Goal: Task Accomplishment & Management: Manage account settings

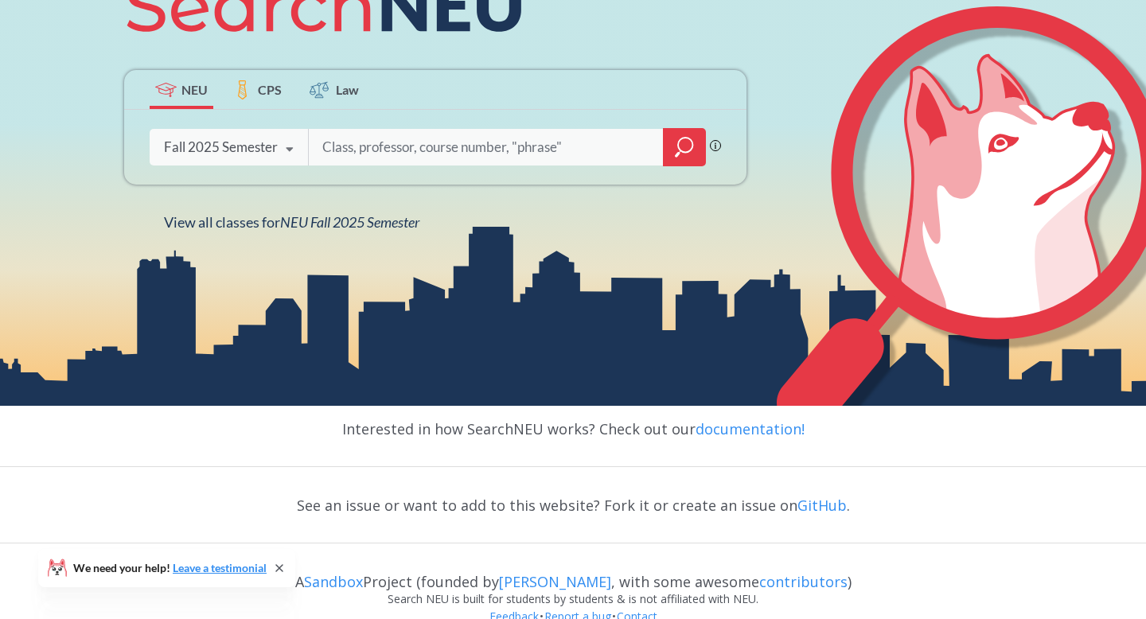
scroll to position [294, 0]
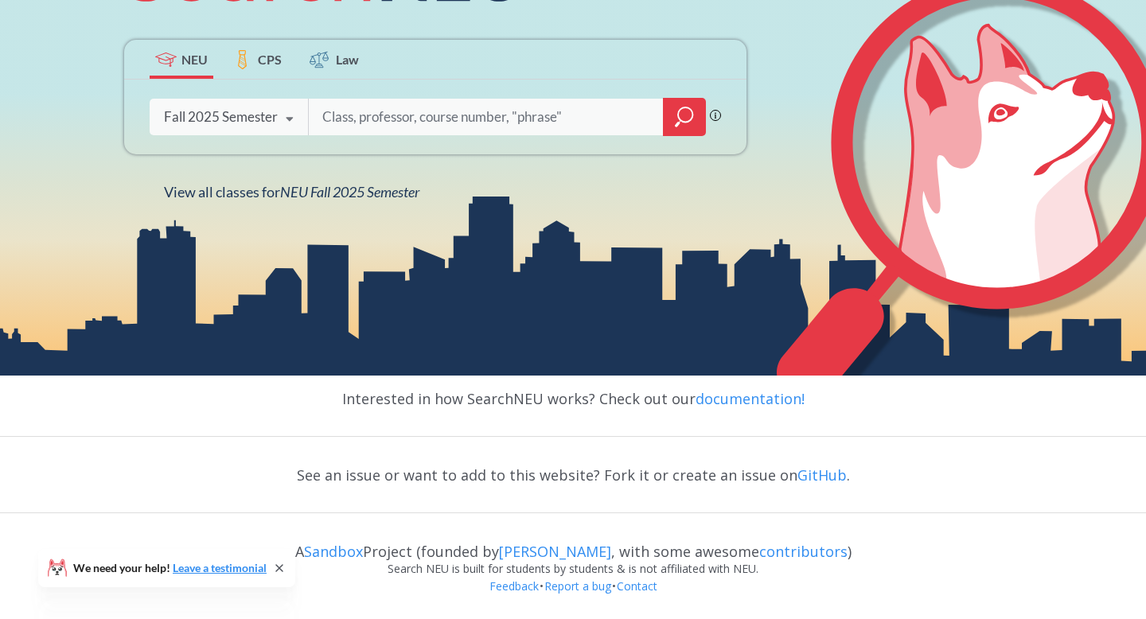
click at [515, 118] on input "search" at bounding box center [486, 116] width 331 height 33
type input "education"
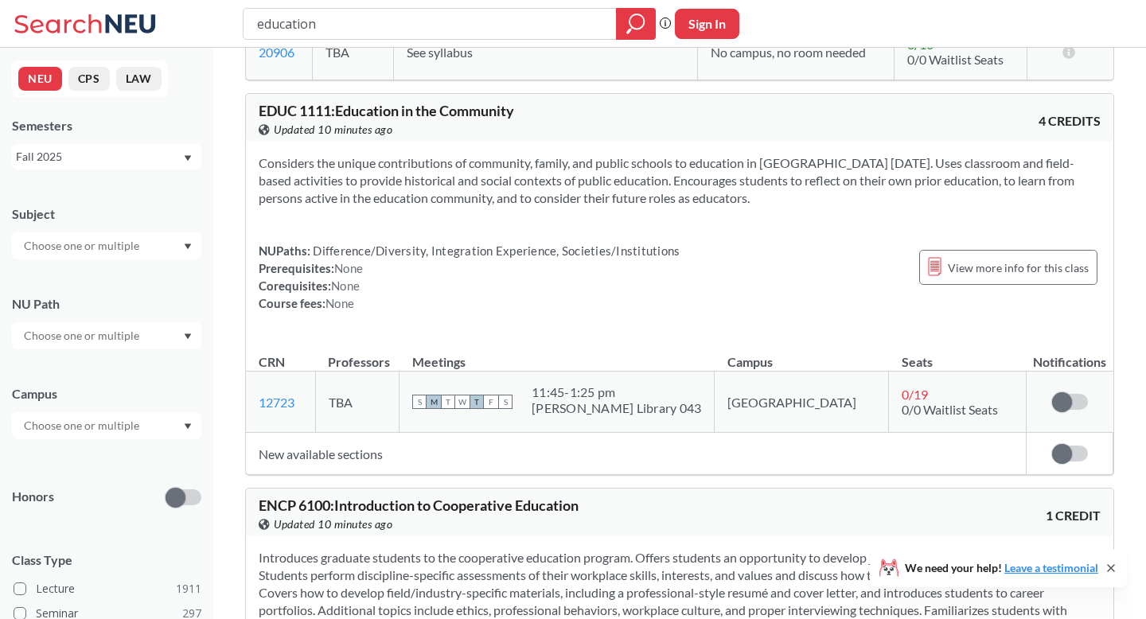
scroll to position [378, 0]
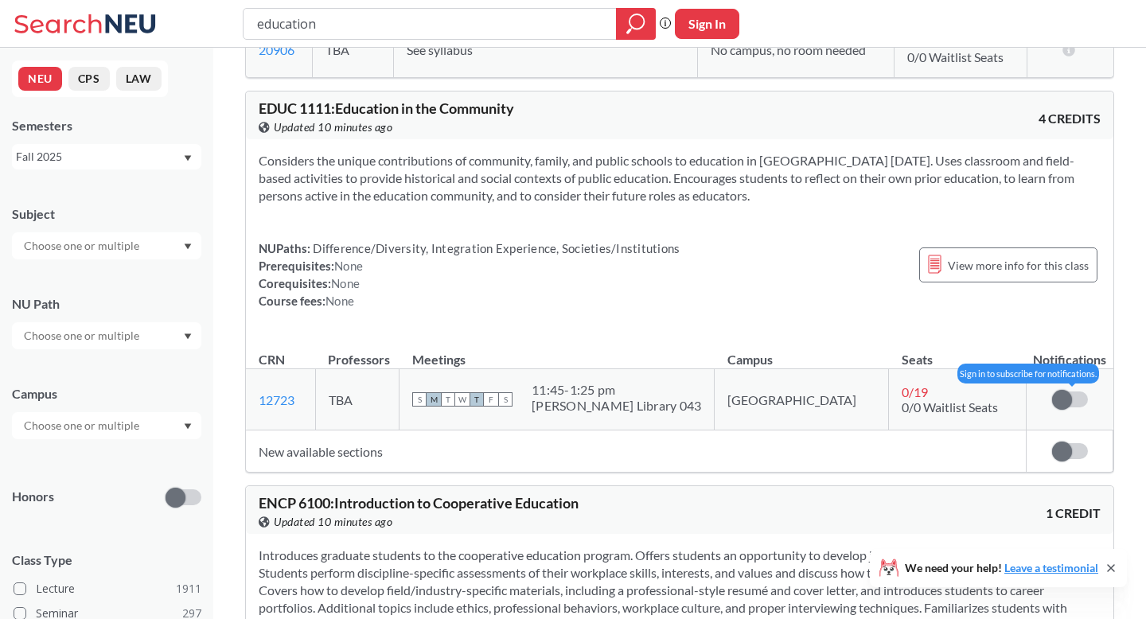
click at [1061, 398] on span at bounding box center [1062, 400] width 20 height 20
click at [1052, 391] on input "checkbox" at bounding box center [1052, 391] width 0 height 0
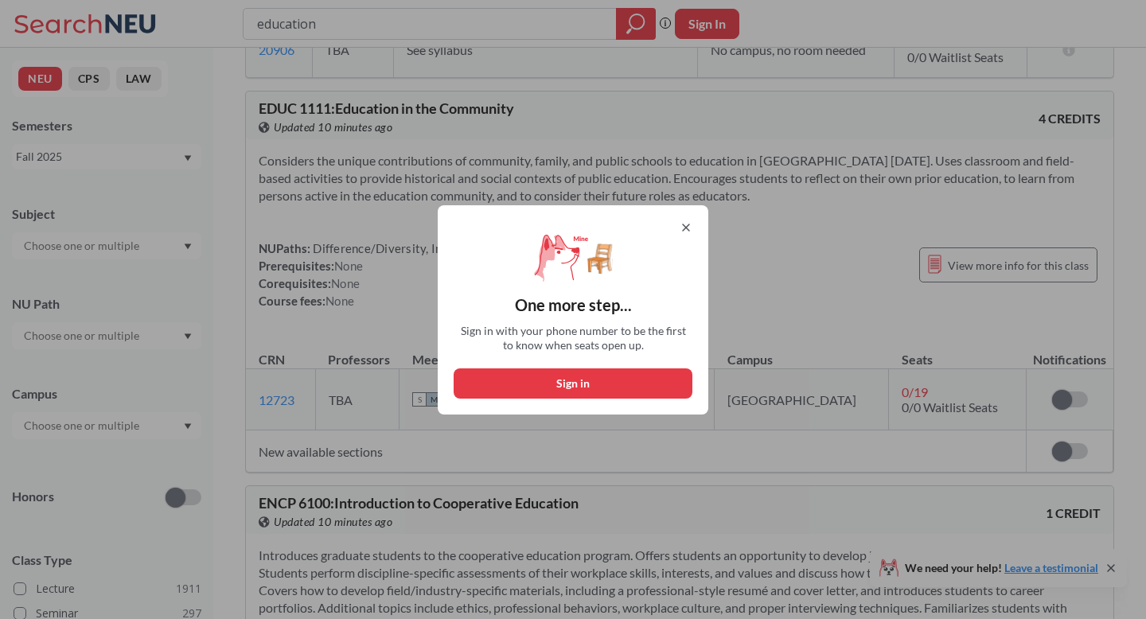
click at [604, 372] on button "Sign in" at bounding box center [572, 383] width 239 height 30
select select "US"
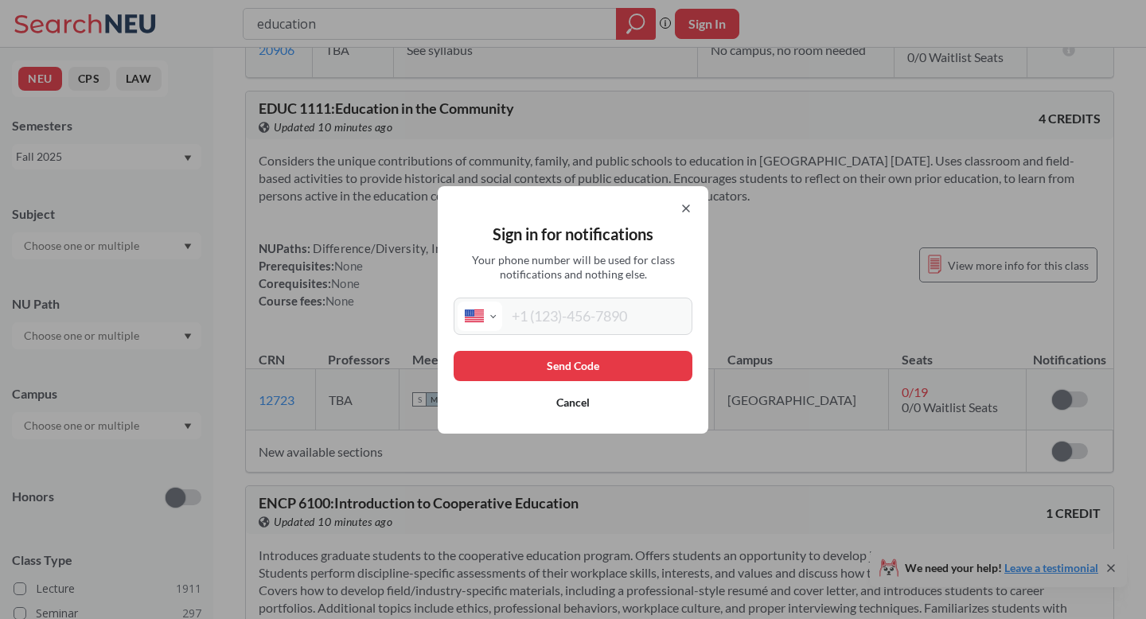
click at [574, 317] on input "tel" at bounding box center [595, 315] width 186 height 29
type input "[PHONE_NUMBER]"
click at [572, 363] on button "Send Code" at bounding box center [572, 366] width 239 height 30
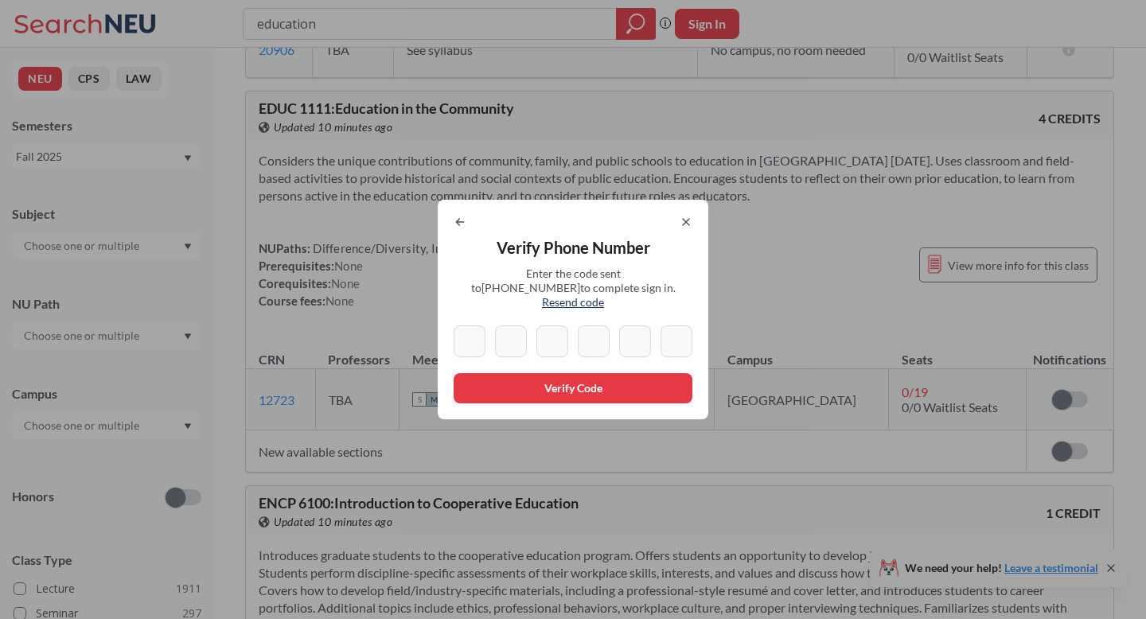
type input "8"
type input "2"
type input "9"
type input "5"
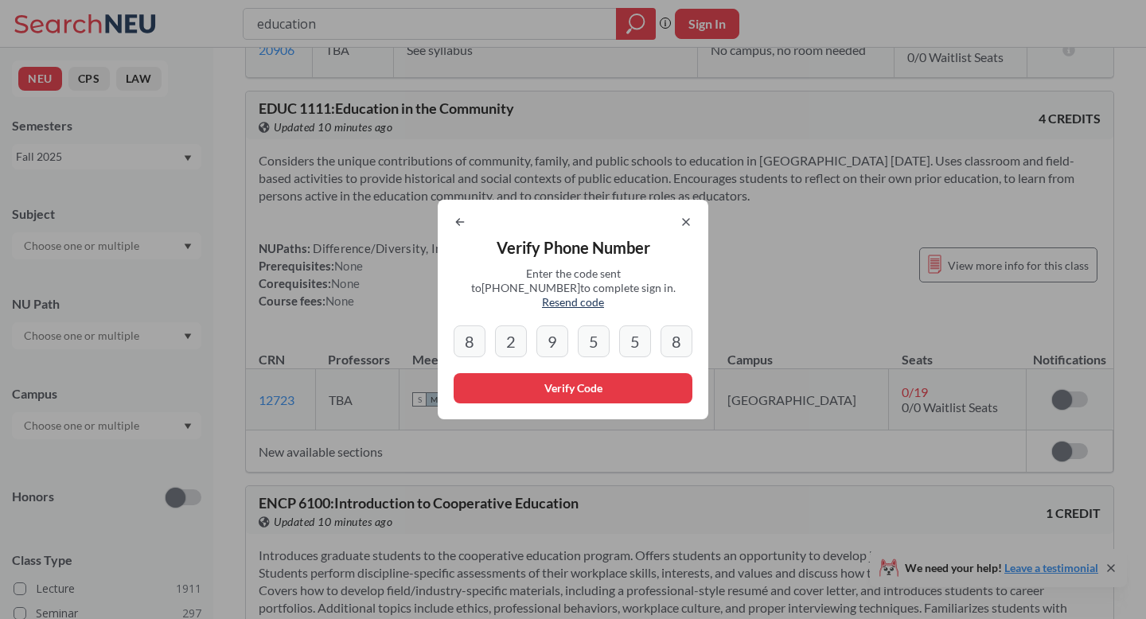
type input "8"
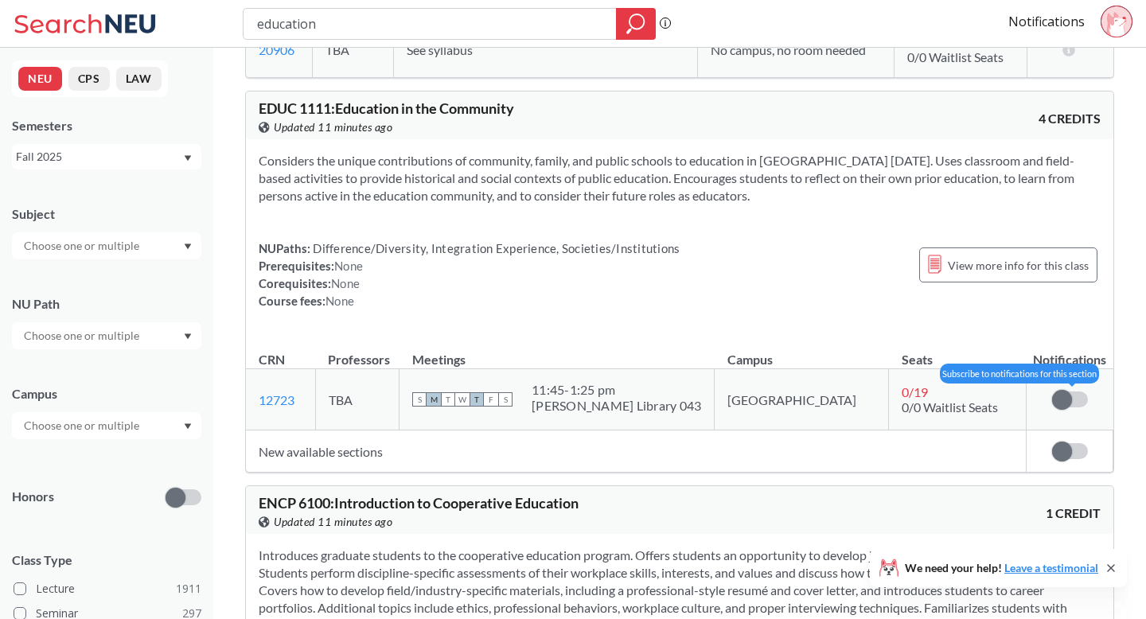
click at [1072, 402] on label at bounding box center [1070, 399] width 36 height 16
click at [1052, 391] on input "checkbox" at bounding box center [1052, 391] width 0 height 0
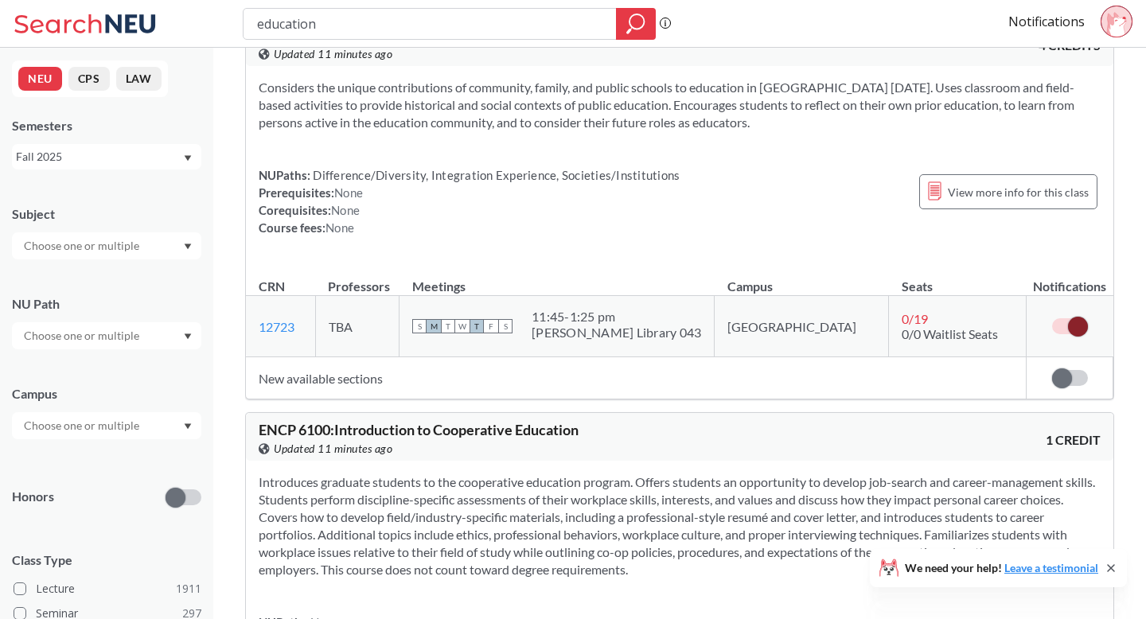
scroll to position [453, 0]
click at [1077, 332] on span at bounding box center [1078, 325] width 20 height 20
click at [1052, 317] on input "checkbox" at bounding box center [1052, 317] width 0 height 0
click at [1077, 332] on label at bounding box center [1070, 325] width 36 height 16
click at [1052, 317] on input "checkbox" at bounding box center [1052, 317] width 0 height 0
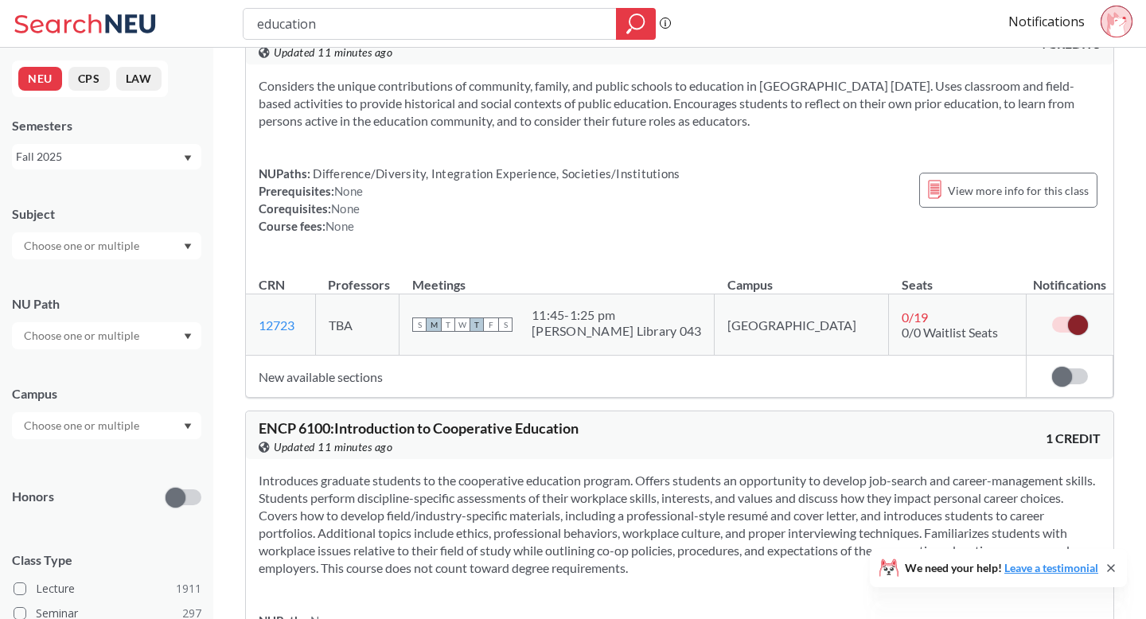
click at [978, 376] on td "New available sections" at bounding box center [636, 377] width 780 height 42
click at [1063, 23] on link "Notifications" at bounding box center [1046, 22] width 76 height 18
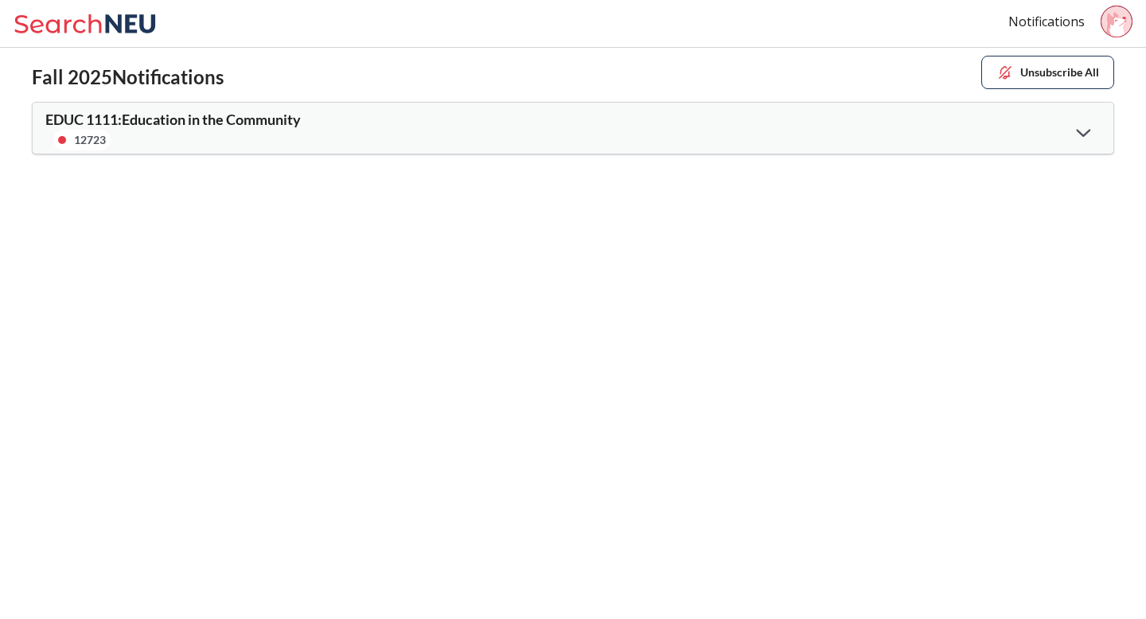
click at [1093, 127] on div at bounding box center [1083, 131] width 34 height 33
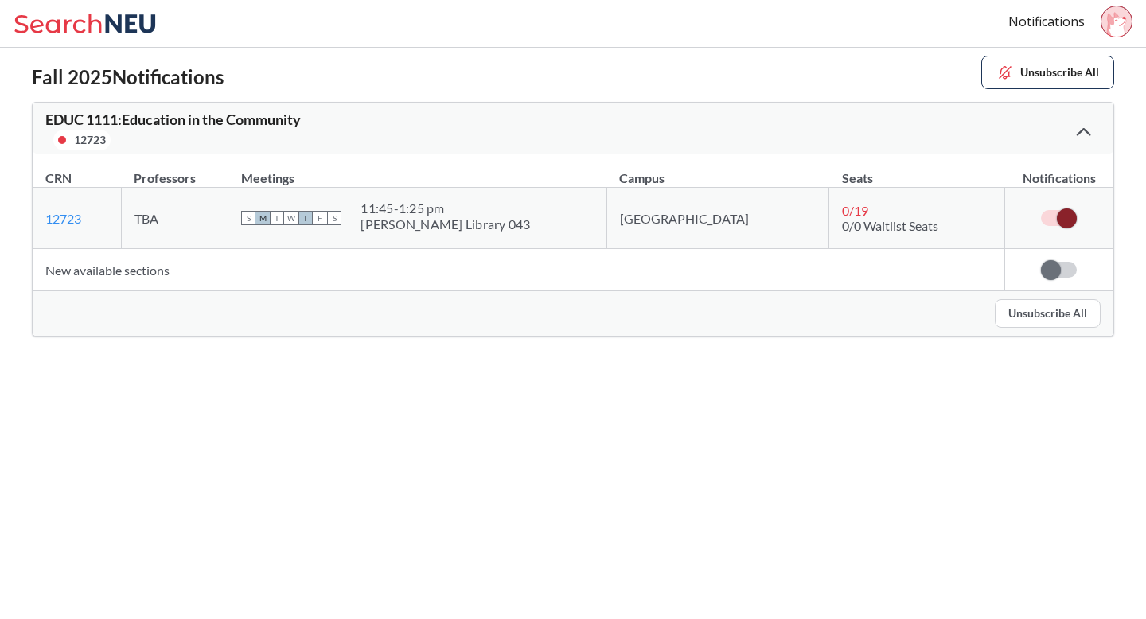
click at [1084, 138] on div at bounding box center [1083, 131] width 34 height 32
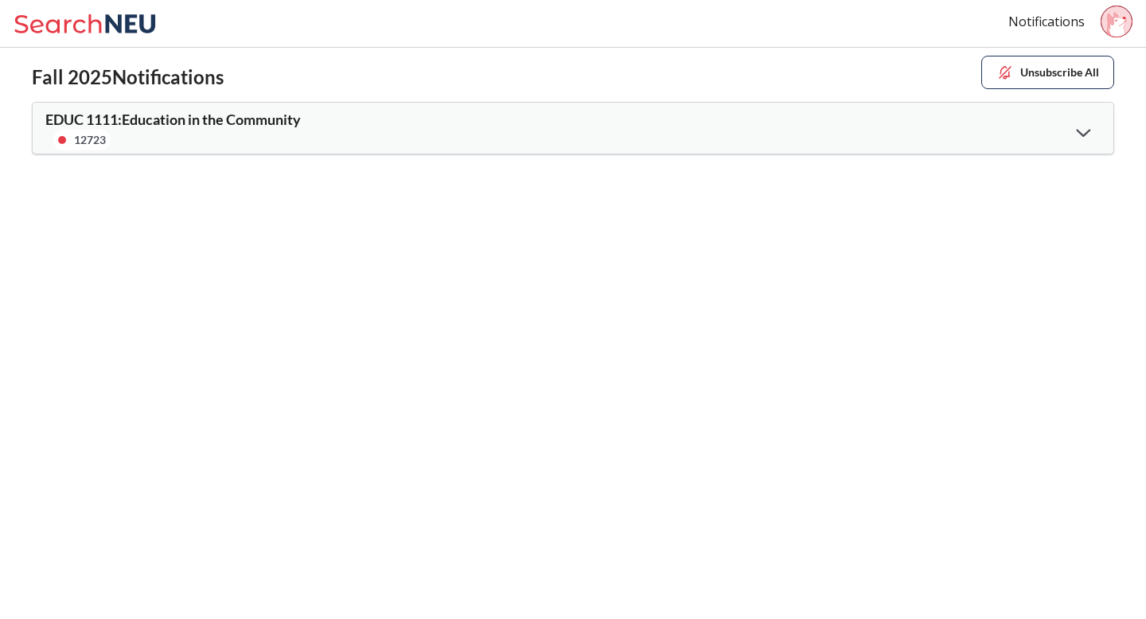
click at [1084, 138] on div at bounding box center [1083, 131] width 34 height 33
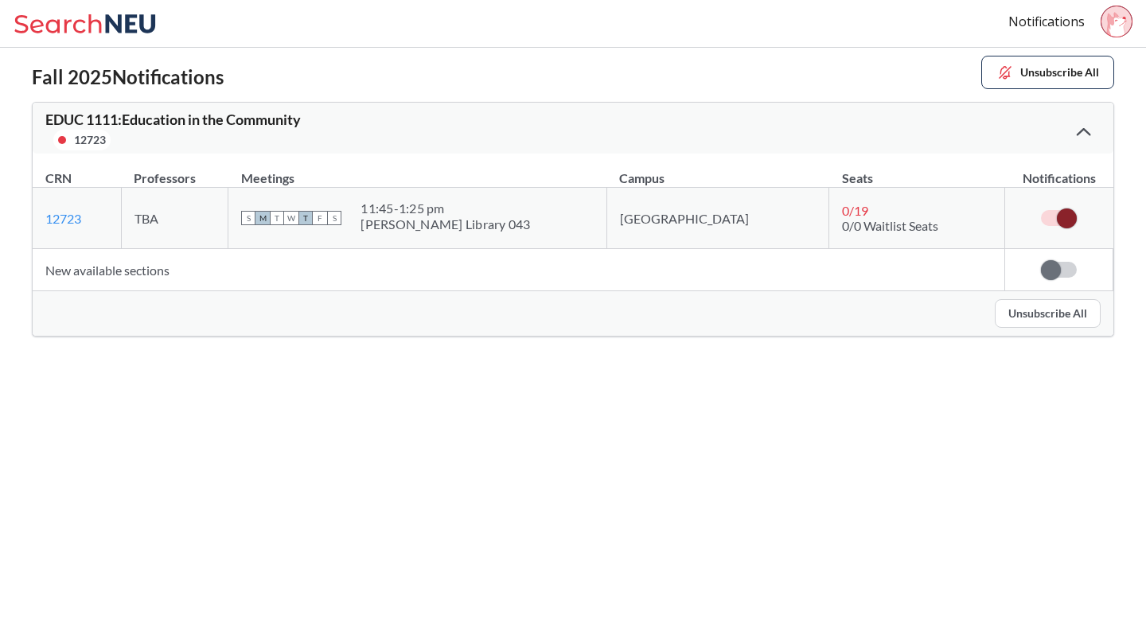
click at [1084, 138] on div at bounding box center [1083, 131] width 34 height 32
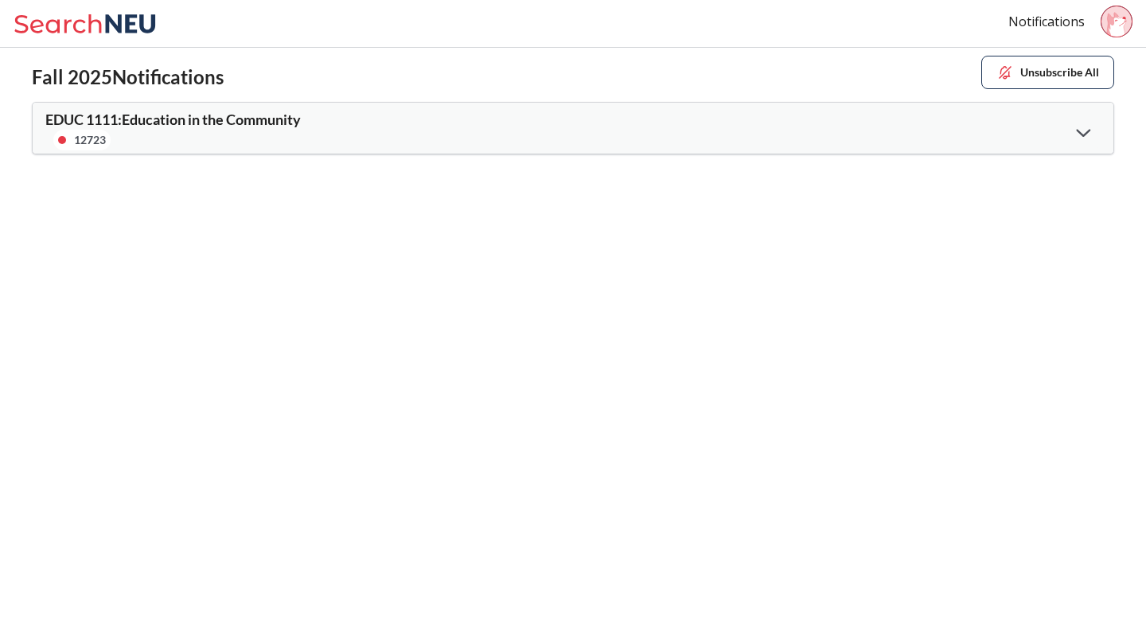
click at [1121, 22] on icon at bounding box center [1116, 24] width 19 height 25
click at [986, 296] on body "Notifications Sign out [PHONE_NUMBER] Fall 2025 Notifications Unsubscribe All E…" at bounding box center [573, 309] width 1146 height 619
click at [144, 33] on icon at bounding box center [88, 24] width 148 height 32
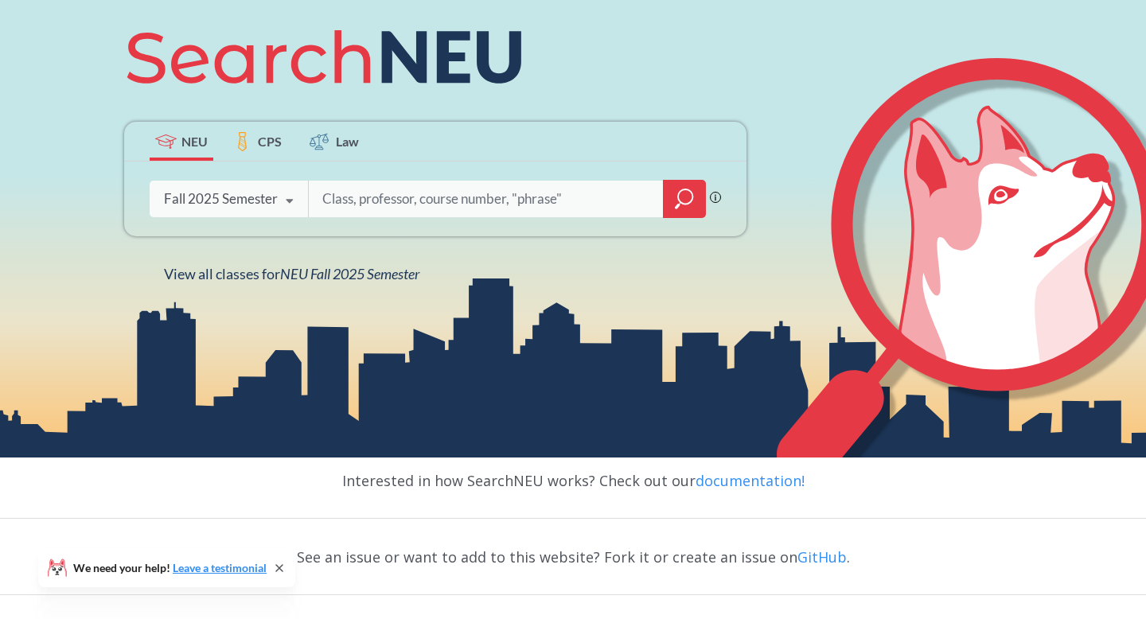
scroll to position [205, 0]
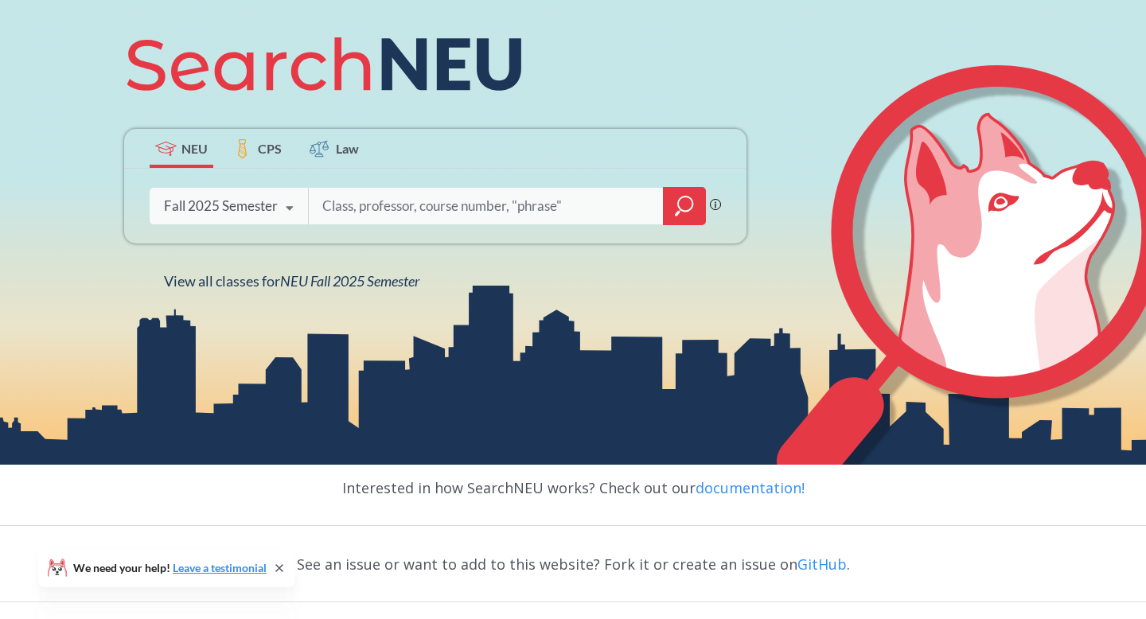
click at [270, 207] on div "Fall 2025 Semester" at bounding box center [221, 206] width 114 height 18
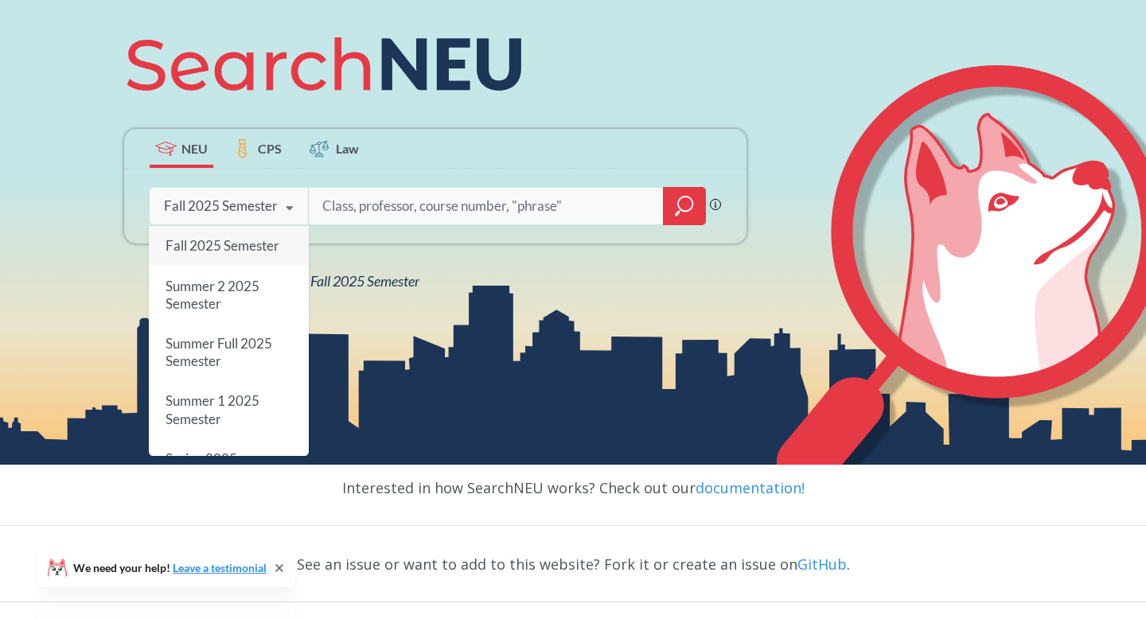
click at [428, 208] on input "search" at bounding box center [486, 205] width 331 height 33
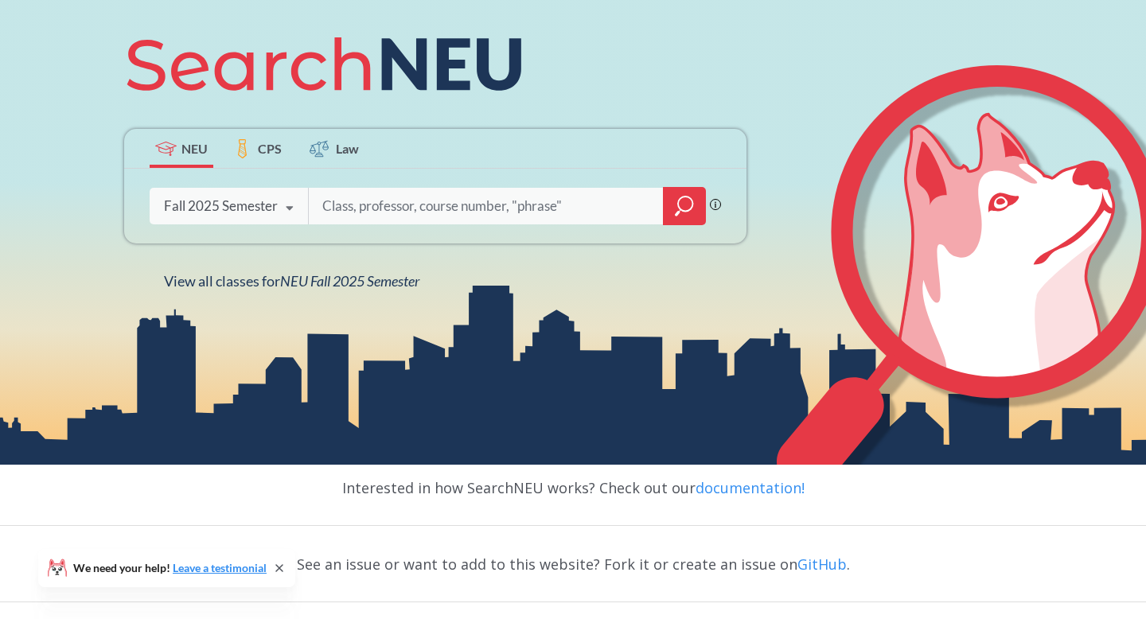
scroll to position [0, 0]
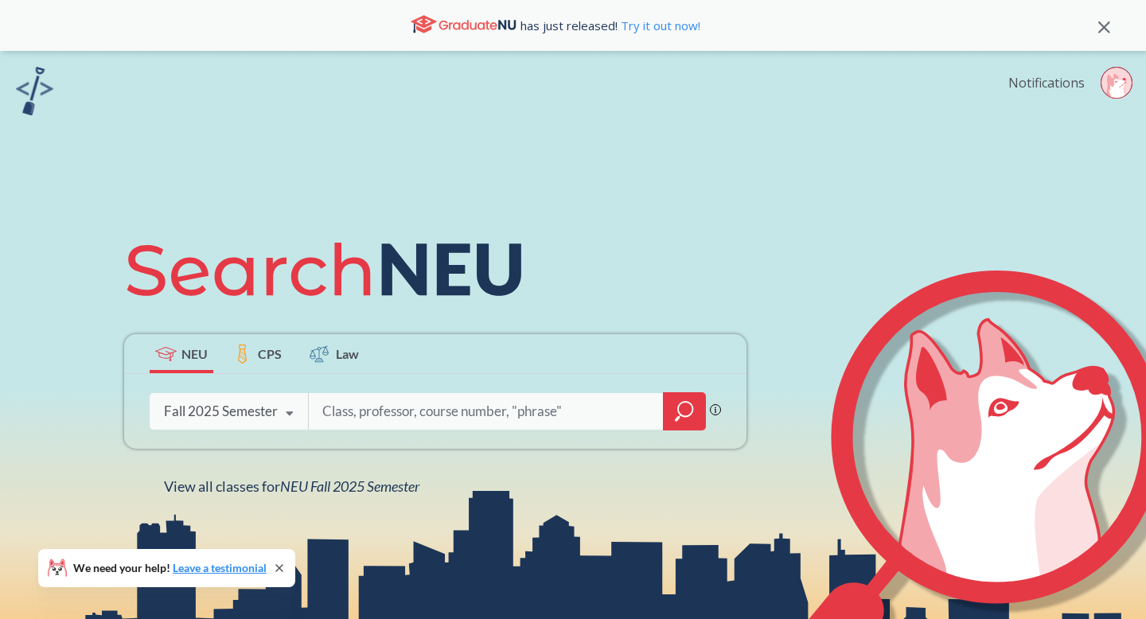
click at [1048, 90] on link "Notifications" at bounding box center [1046, 83] width 76 height 18
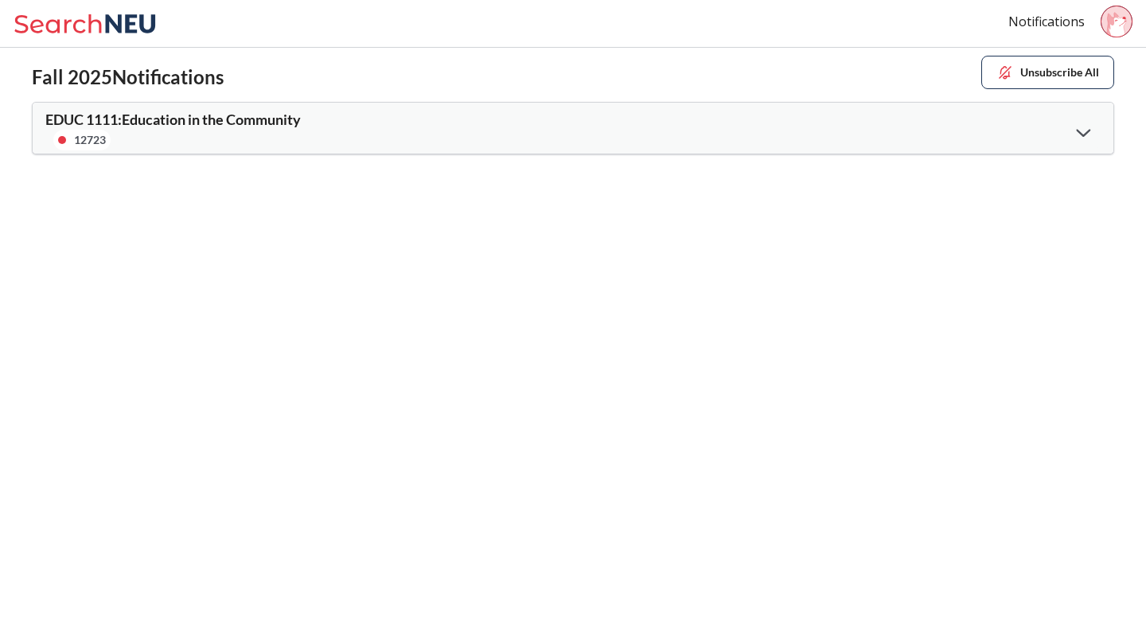
click at [296, 130] on div "12723" at bounding box center [308, 140] width 527 height 21
click at [299, 119] on span "EDUC 1111 : Education in the Community" at bounding box center [172, 120] width 255 height 18
click at [1078, 129] on icon at bounding box center [1083, 133] width 14 height 8
